Goal: Navigation & Orientation: Find specific page/section

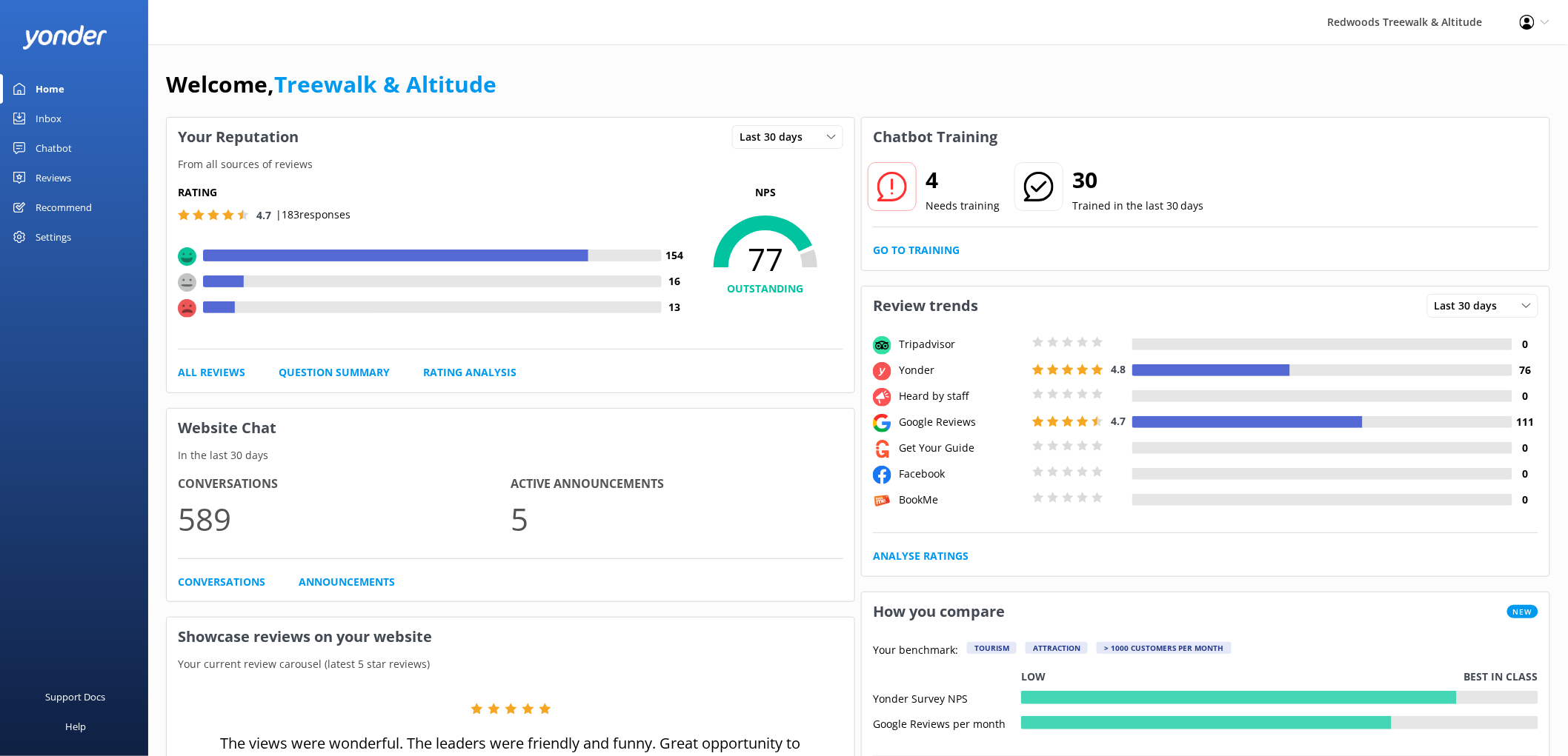
click at [91, 179] on link "Reviews" at bounding box center [74, 177] width 148 height 29
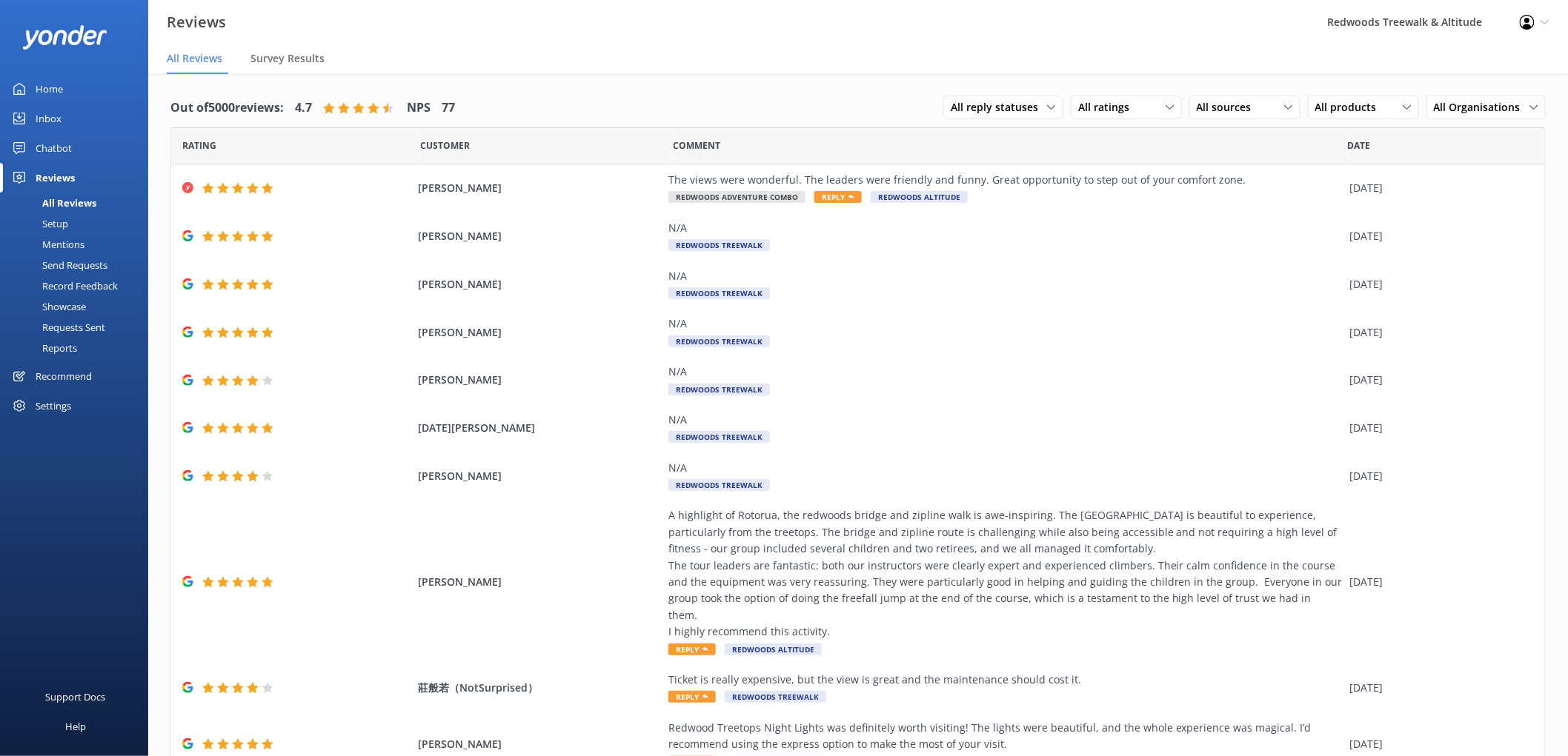
click at [77, 79] on link "Home" at bounding box center [74, 88] width 148 height 29
